Goal: Task Accomplishment & Management: Use online tool/utility

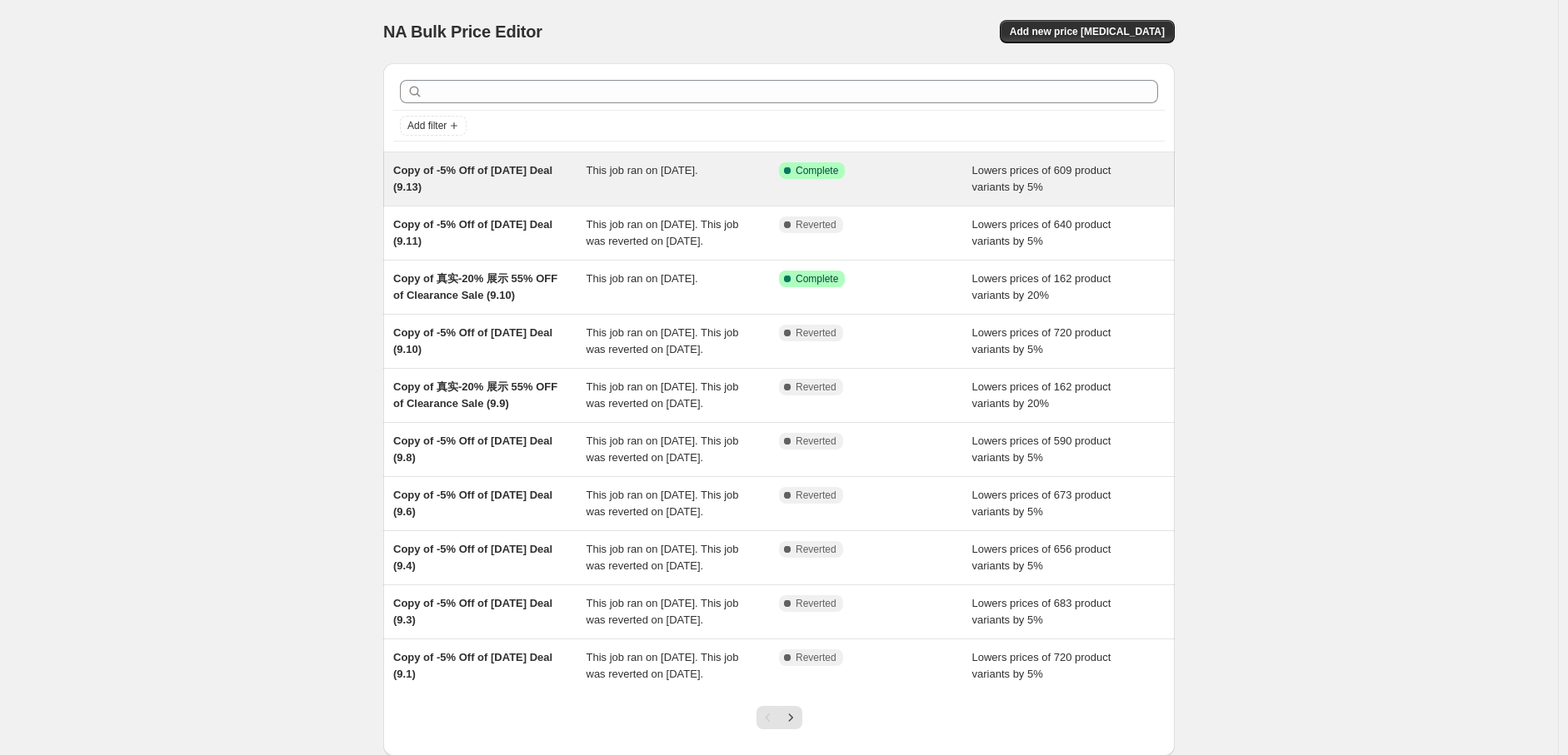
click at [547, 169] on span "Copy of -5% Off of [DATE] Deal (9.13)" at bounding box center [472, 179] width 159 height 30
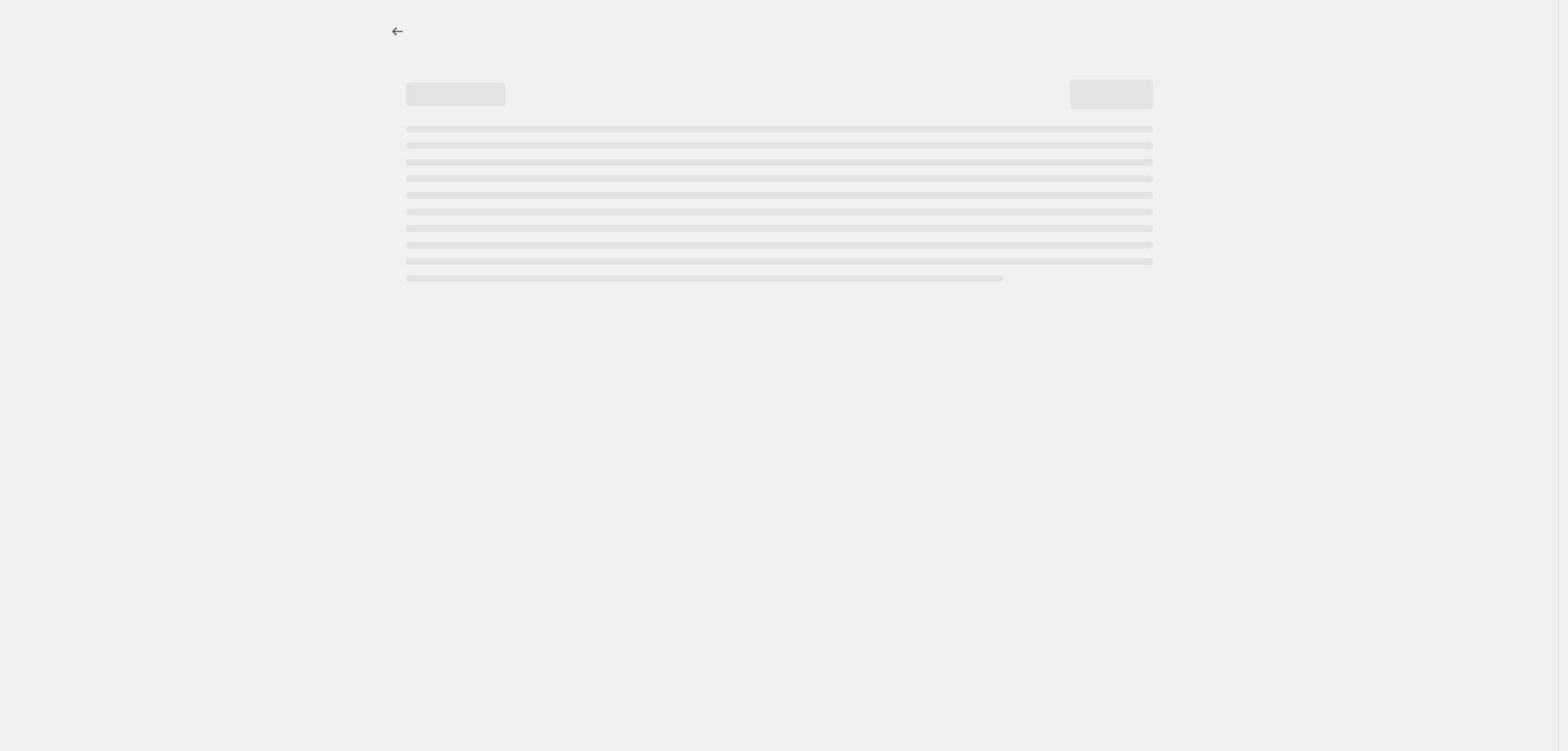
select select "percentage"
select select "pp"
select select "collection"
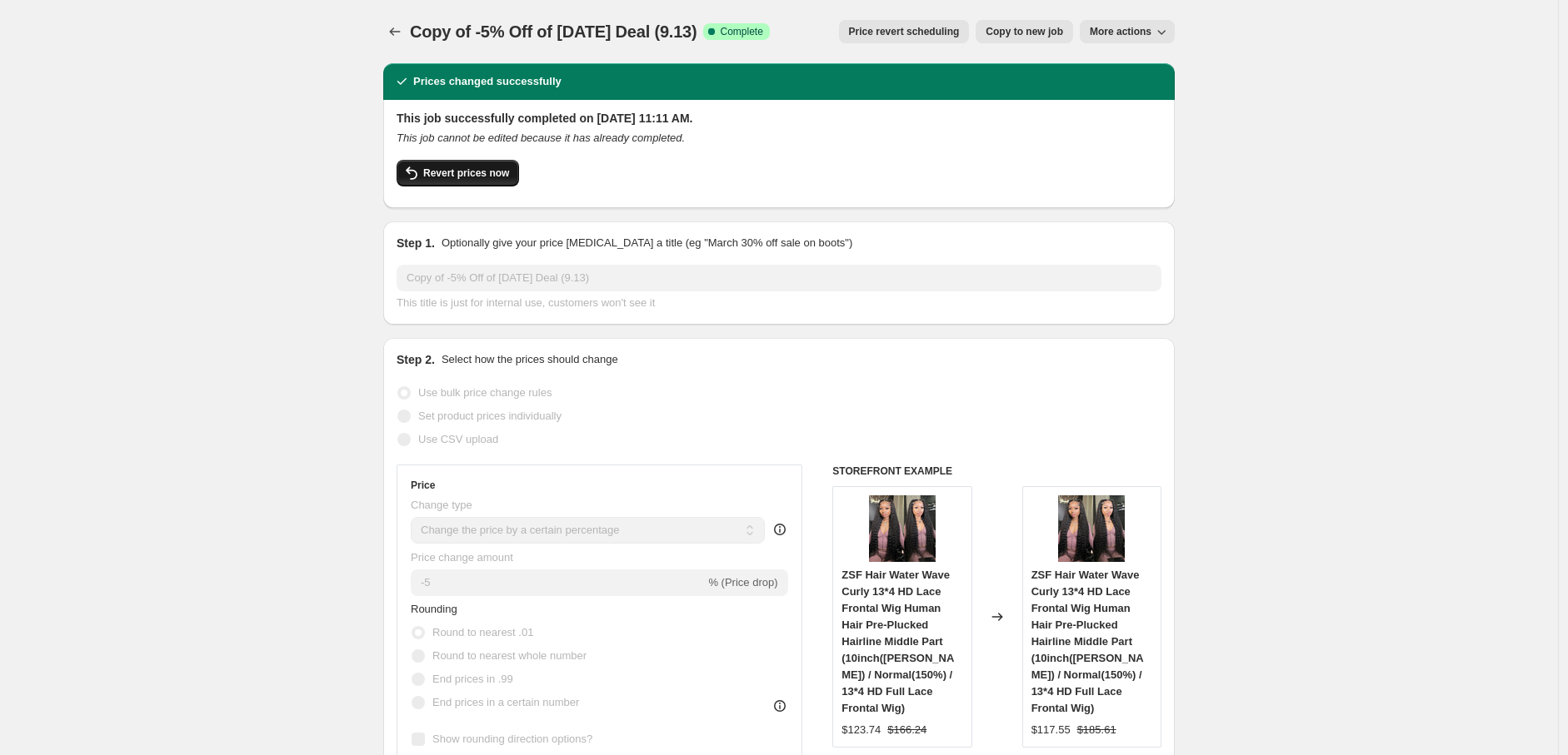
click at [496, 174] on span "Revert prices now" at bounding box center [467, 173] width 86 height 13
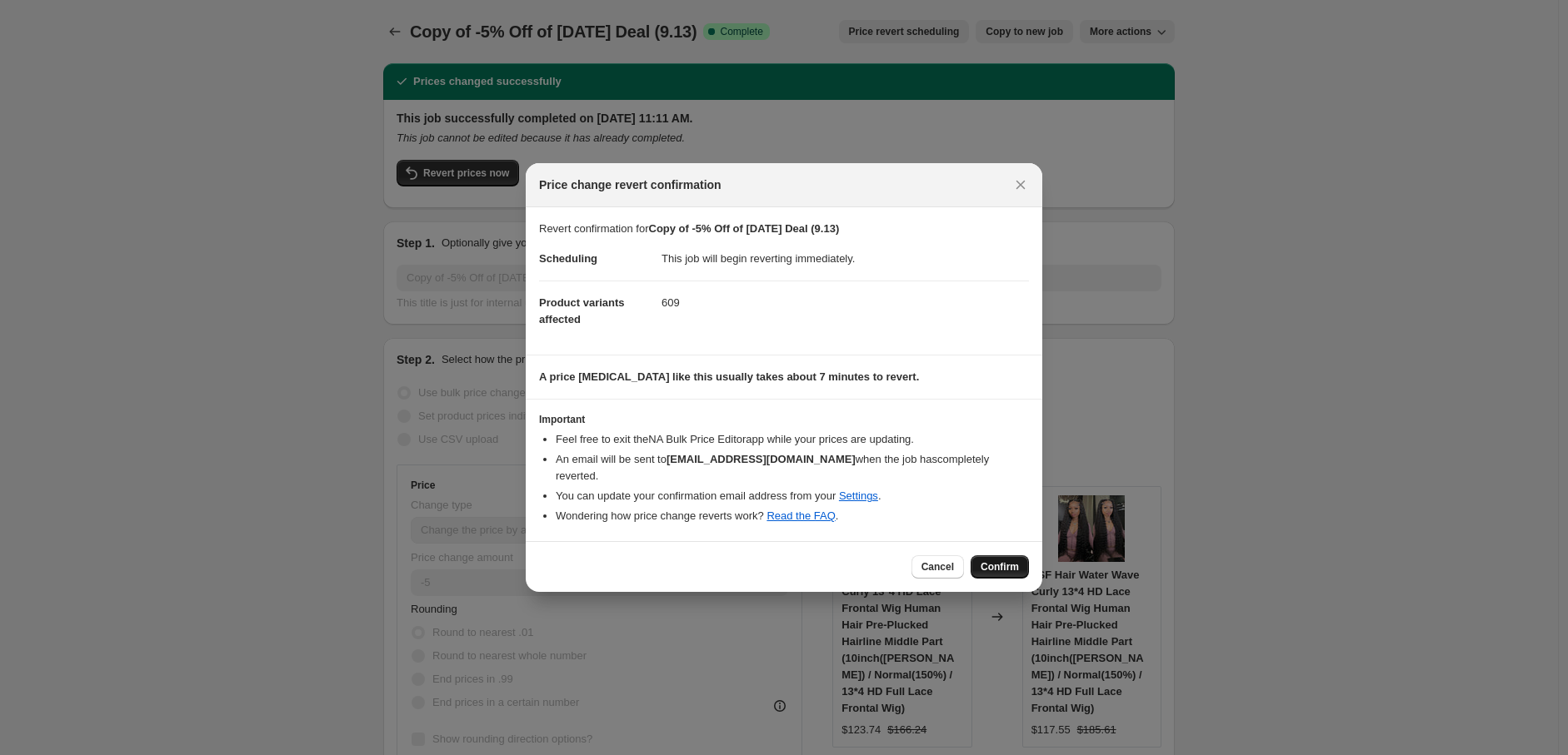
click at [1000, 562] on span "Confirm" at bounding box center [1000, 568] width 38 height 13
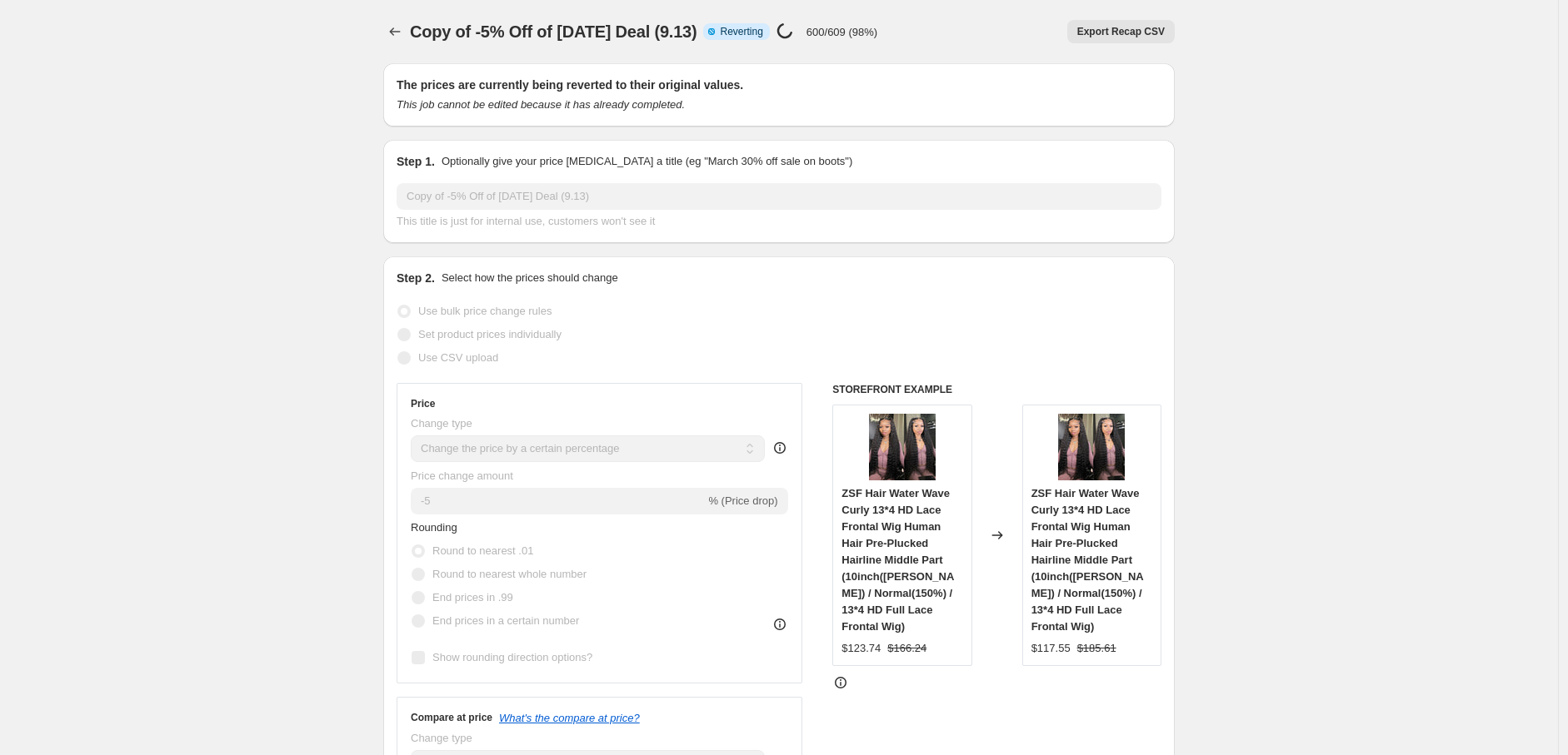
select select "percentage"
select select "pp"
select select "collection"
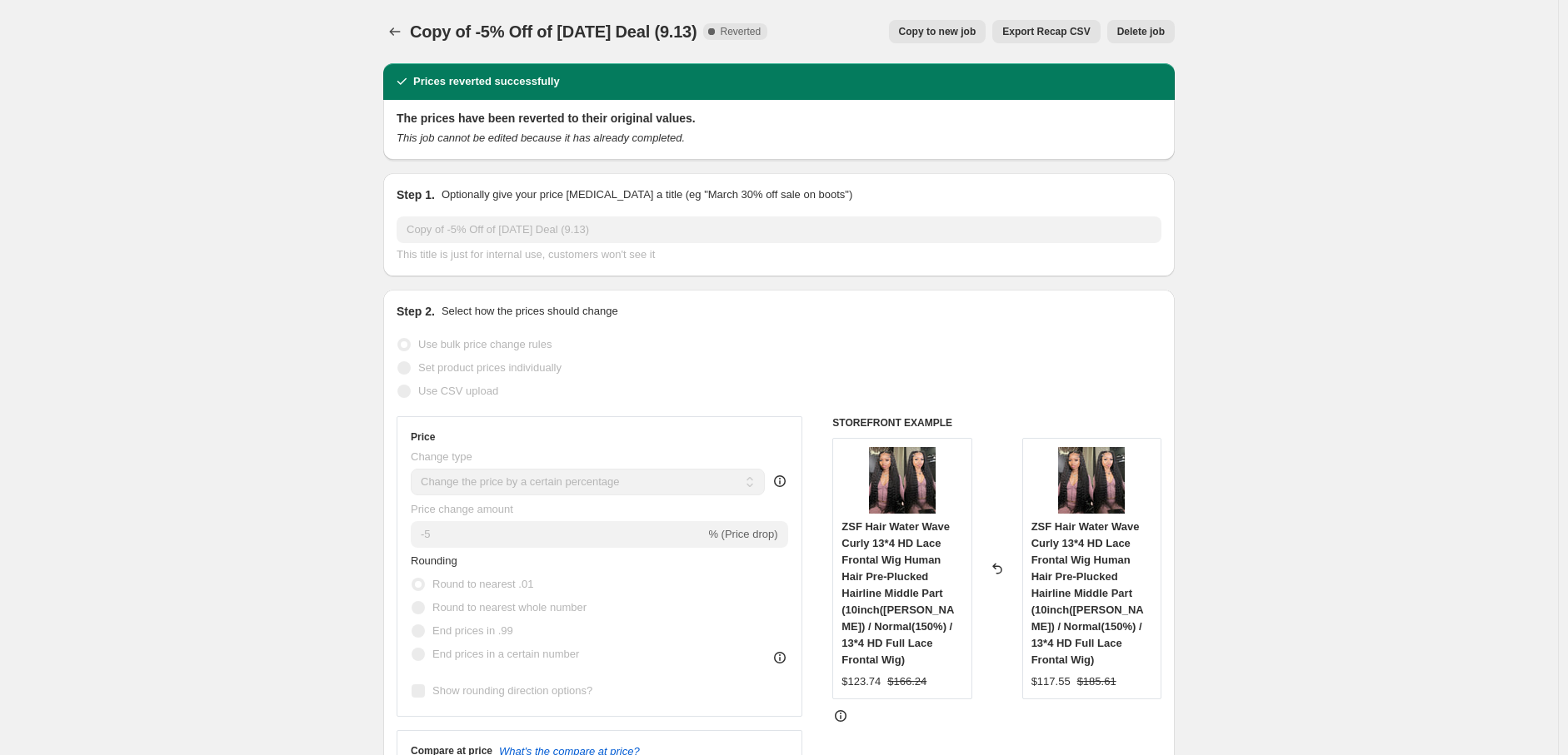
click at [965, 30] on span "Copy to new job" at bounding box center [937, 32] width 77 height 13
select select "percentage"
select select "pp"
select select "collection"
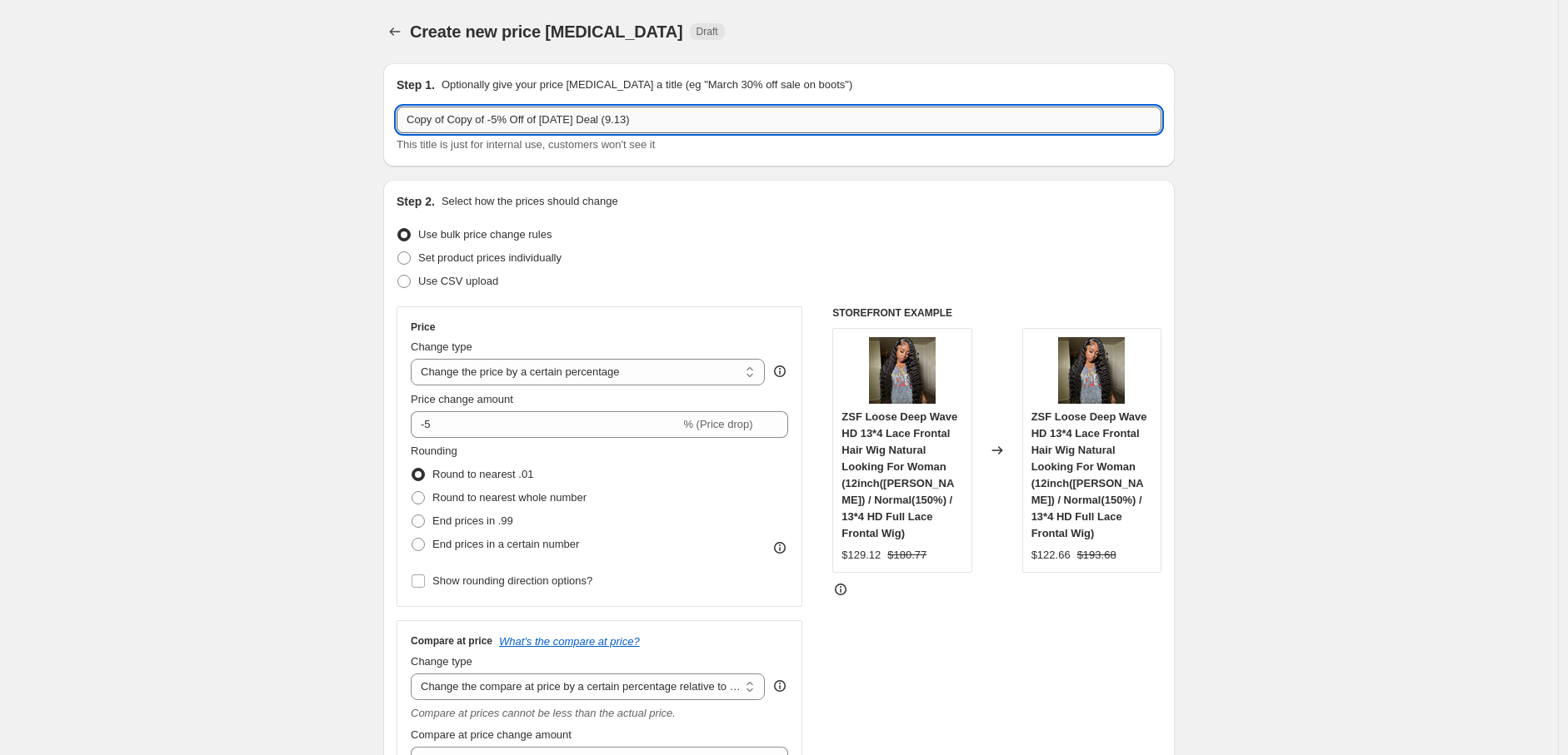
drag, startPoint x: 455, startPoint y: 127, endPoint x: 425, endPoint y: 126, distance: 30.0
click at [425, 126] on input "Copy of Copy of -5% Off of [DATE] Deal (9.13)" at bounding box center [779, 120] width 765 height 27
click at [448, 121] on input "Copy of Copy of -5% Off of [DATE] Deal (9.13)" at bounding box center [779, 120] width 765 height 27
drag, startPoint x: 452, startPoint y: 121, endPoint x: 409, endPoint y: 119, distance: 43.0
click at [409, 119] on input "Copy of Copy of -5% Off of [DATE] Deal (9.13)" at bounding box center [779, 120] width 765 height 27
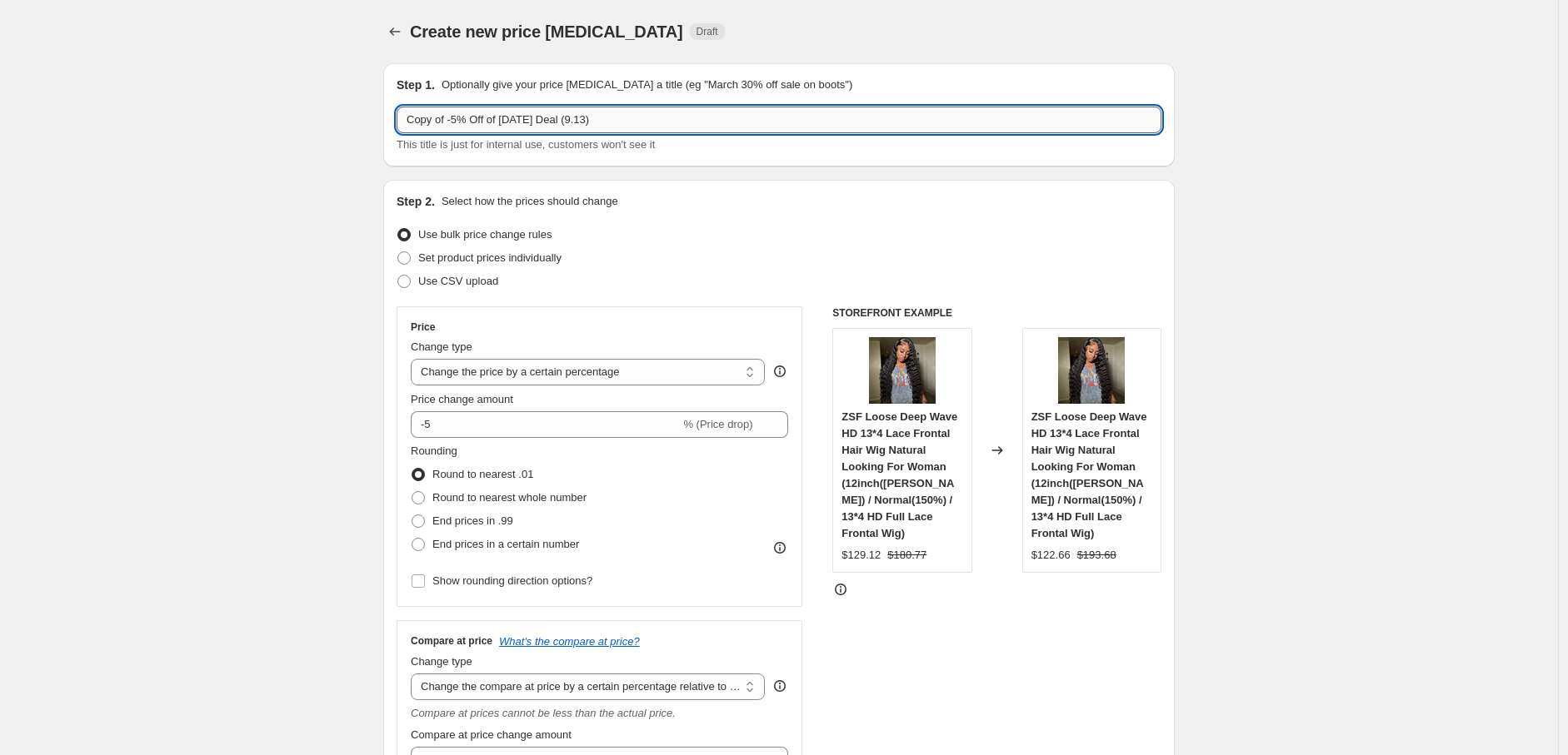
click at [581, 121] on input "Copy of -5% Off of [DATE] Deal (9.13)" at bounding box center [779, 120] width 765 height 27
type input "Copy of -5% Off of [DATE] Deal (9.15)"
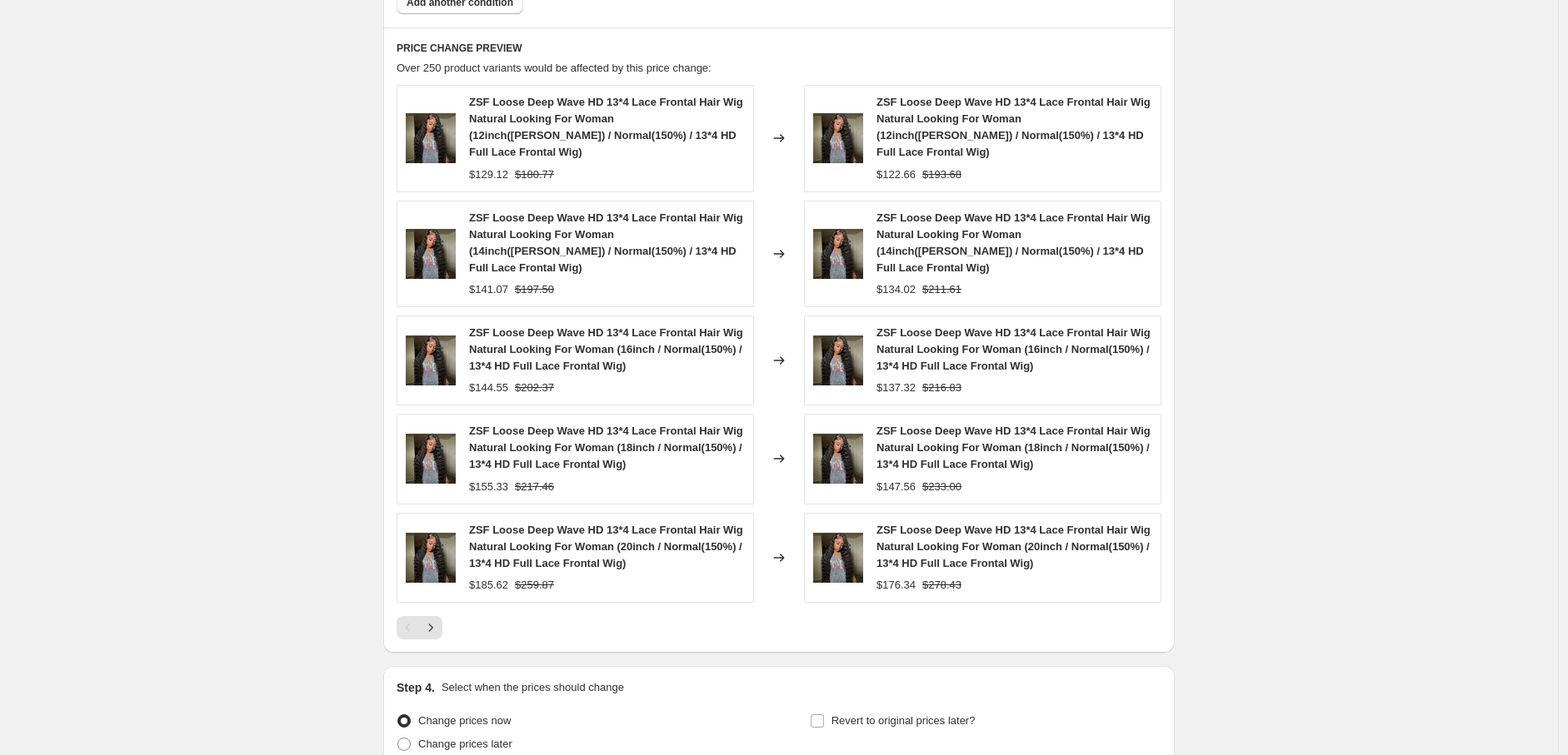
scroll to position [1437, 0]
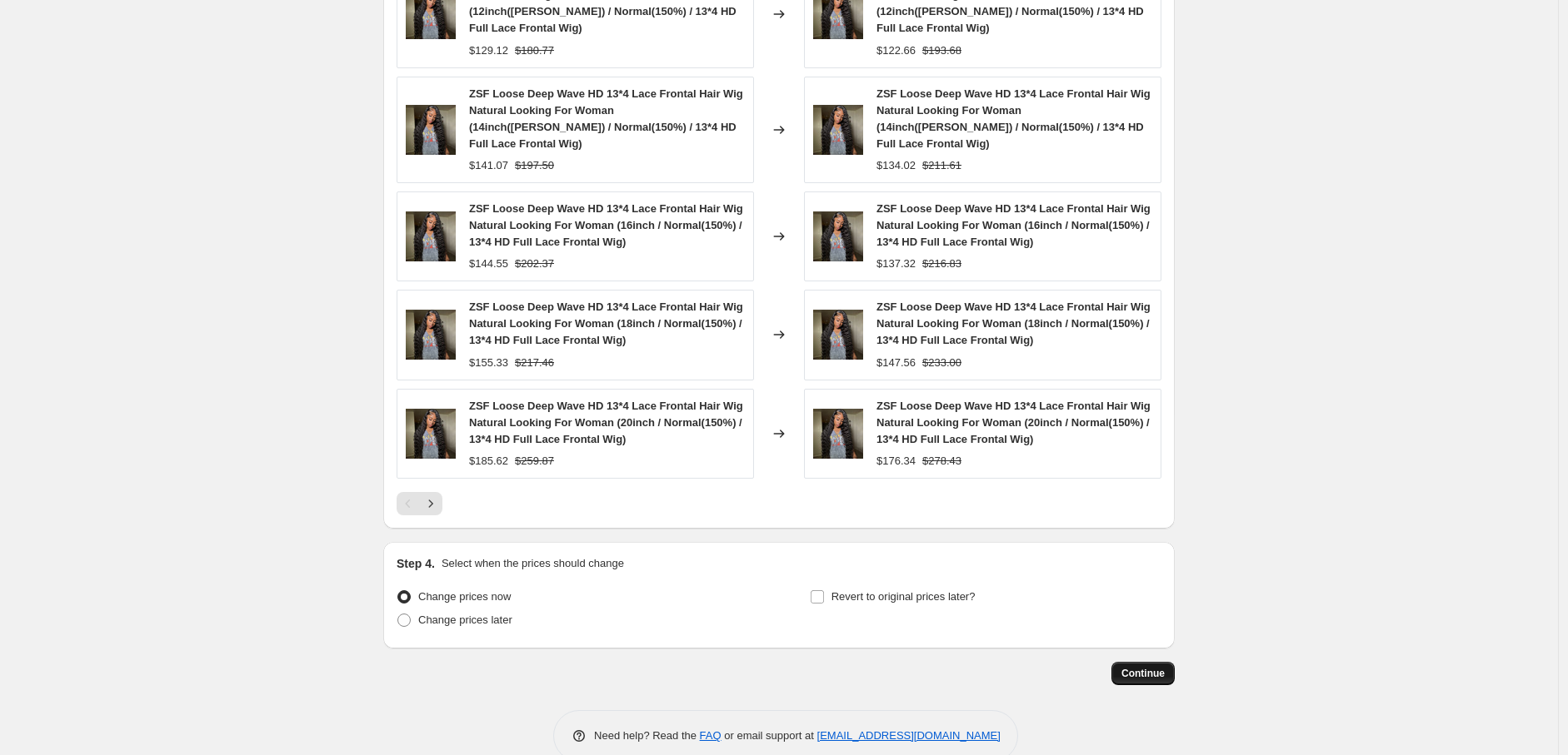
click at [1140, 667] on span "Continue" at bounding box center [1143, 674] width 43 height 13
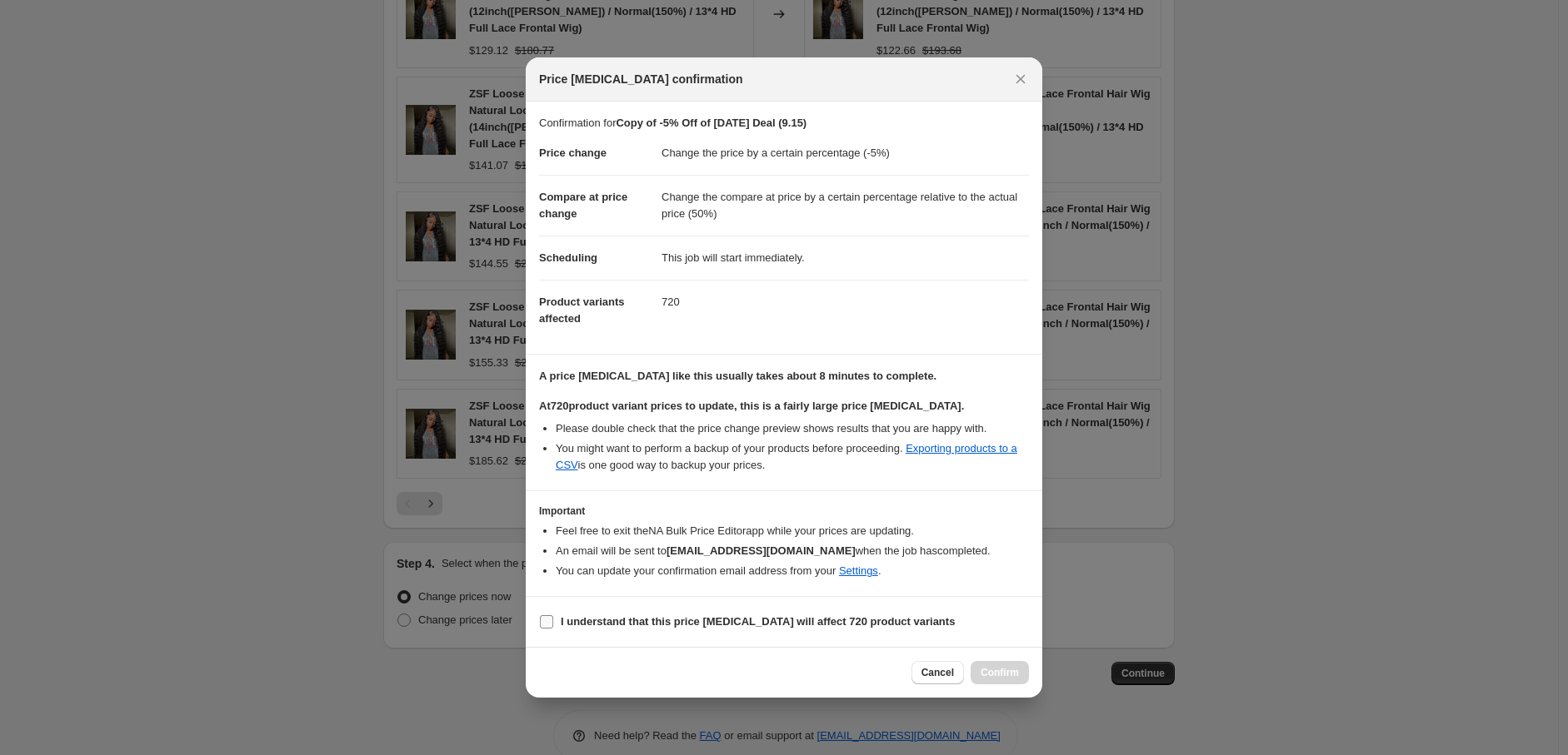
click at [543, 623] on input "I understand that this price [MEDICAL_DATA] will affect 720 product variants" at bounding box center [547, 622] width 13 height 13
checkbox input "true"
click at [1002, 671] on span "Confirm" at bounding box center [1000, 673] width 38 height 13
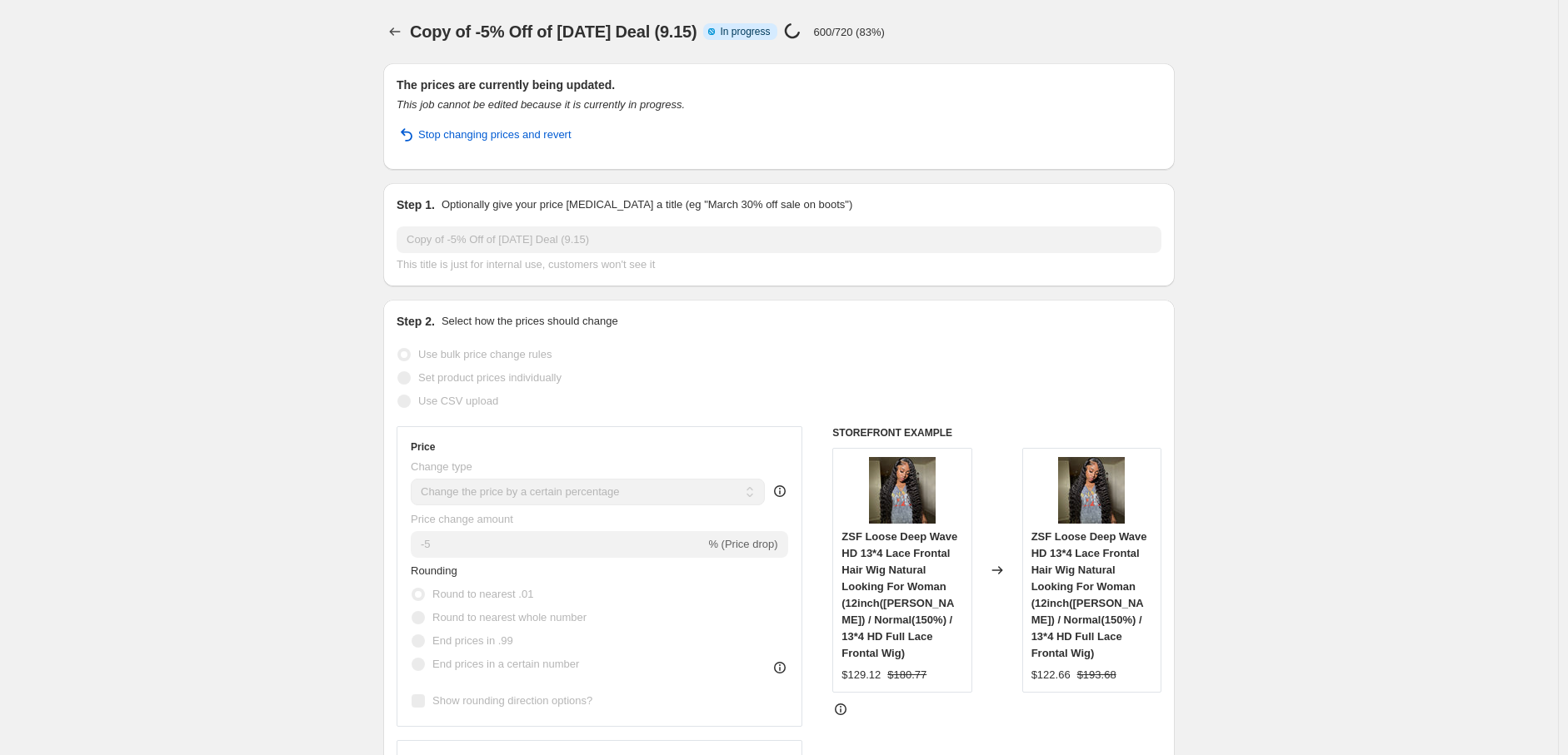
select select "percentage"
select select "pp"
select select "collection"
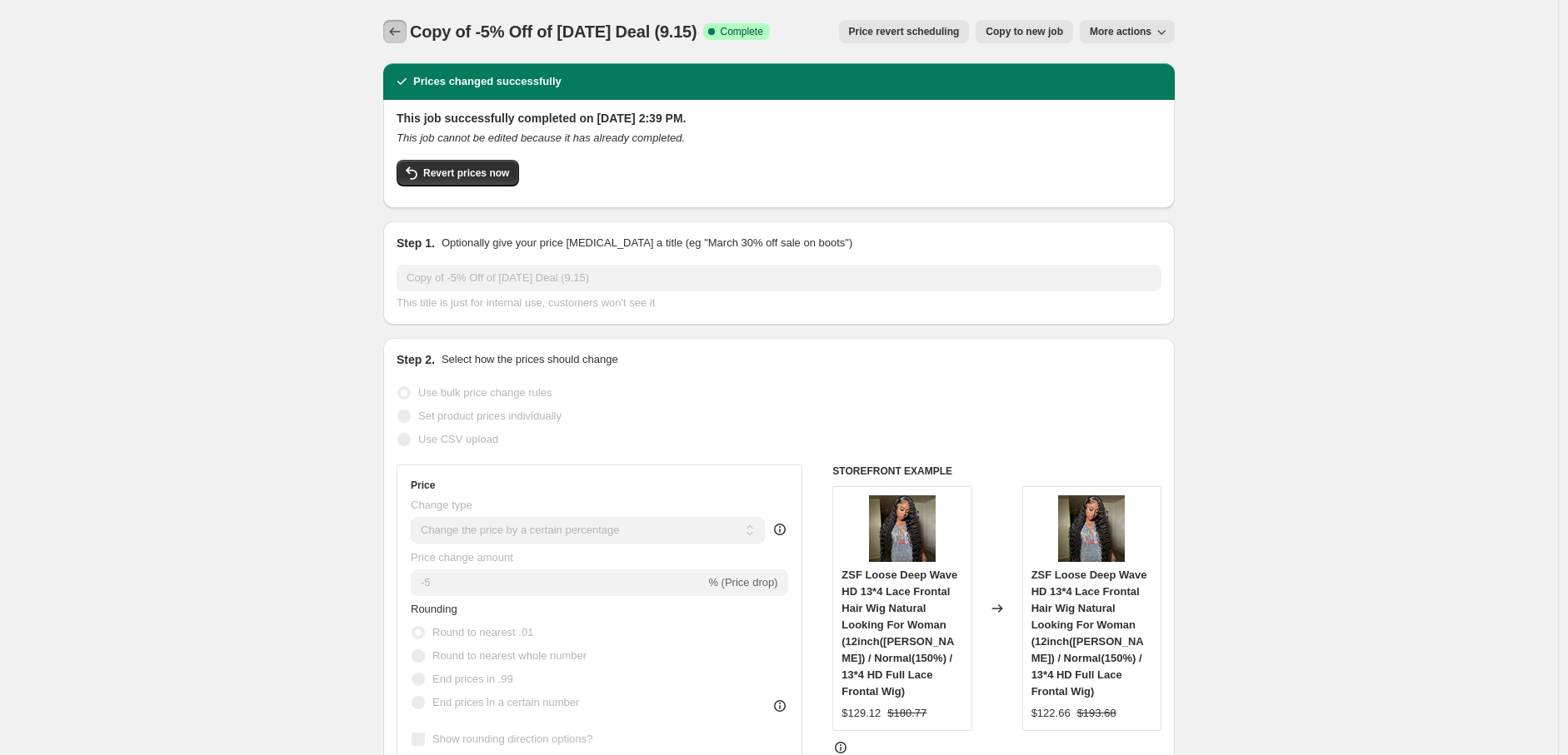
click at [397, 32] on icon "Price change jobs" at bounding box center [394, 31] width 16 height 16
